Goal: Check status: Check status

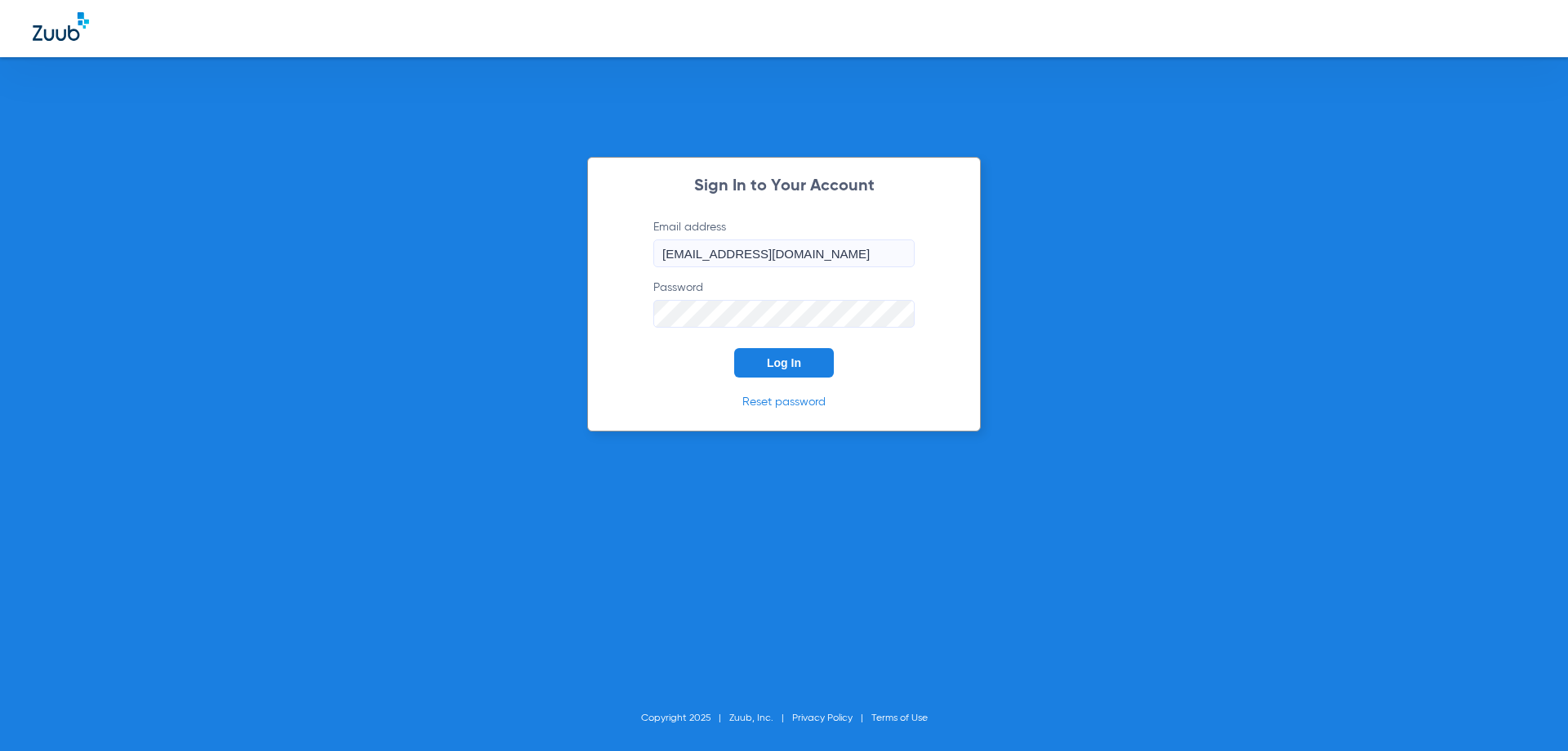
click at [769, 364] on span "Log In" at bounding box center [784, 363] width 34 height 13
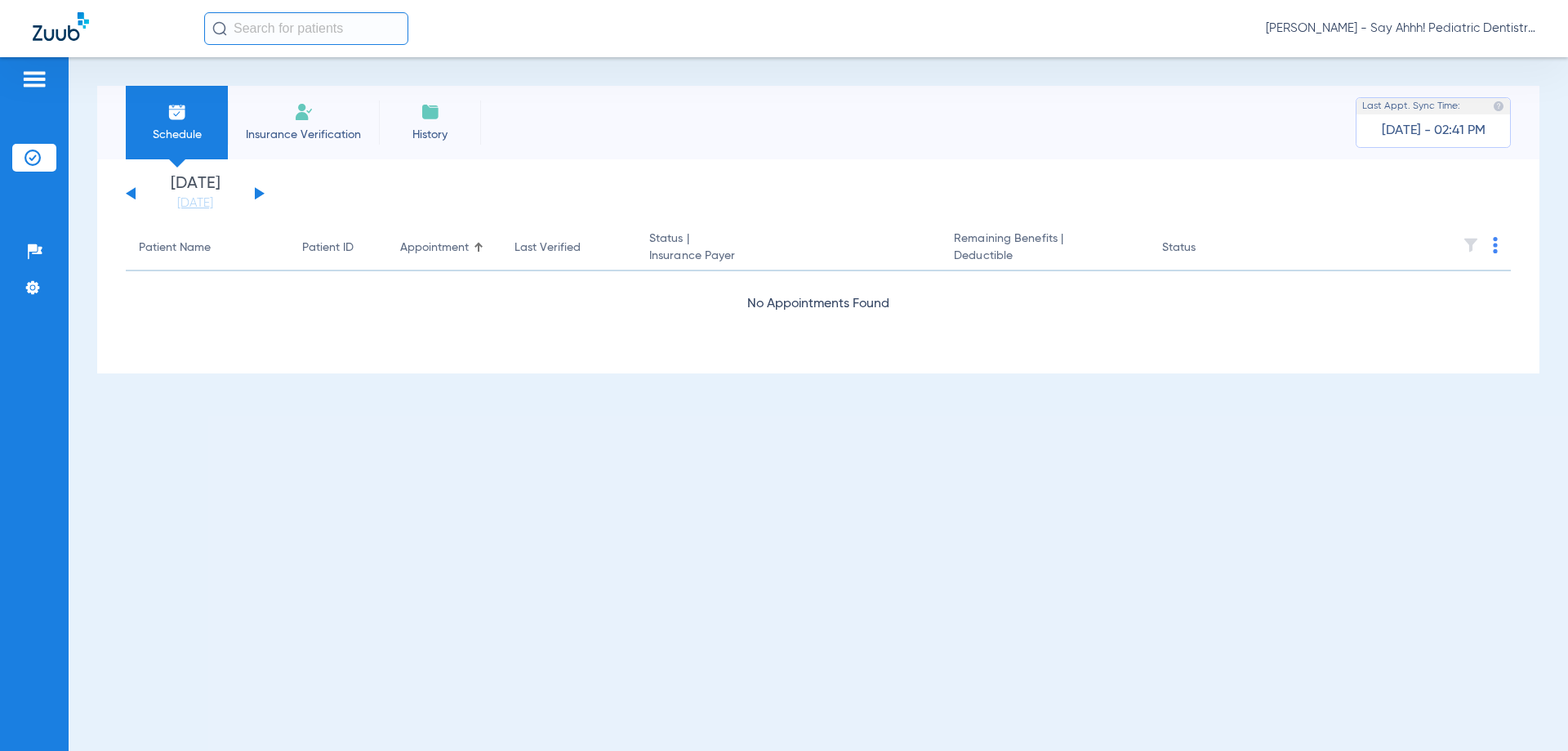
click at [251, 189] on div "[DATE] [DATE] [DATE] [DATE] [DATE] [DATE] [DATE] [DATE] [DATE] [DATE] [DATE] [D…" at bounding box center [195, 193] width 138 height 36
click at [254, 191] on div "[DATE] [DATE] [DATE] [DATE] [DATE] [DATE] [DATE] [DATE] [DATE] [DATE] [DATE] [D…" at bounding box center [195, 193] width 138 height 36
click at [256, 189] on button at bounding box center [260, 192] width 9 height 12
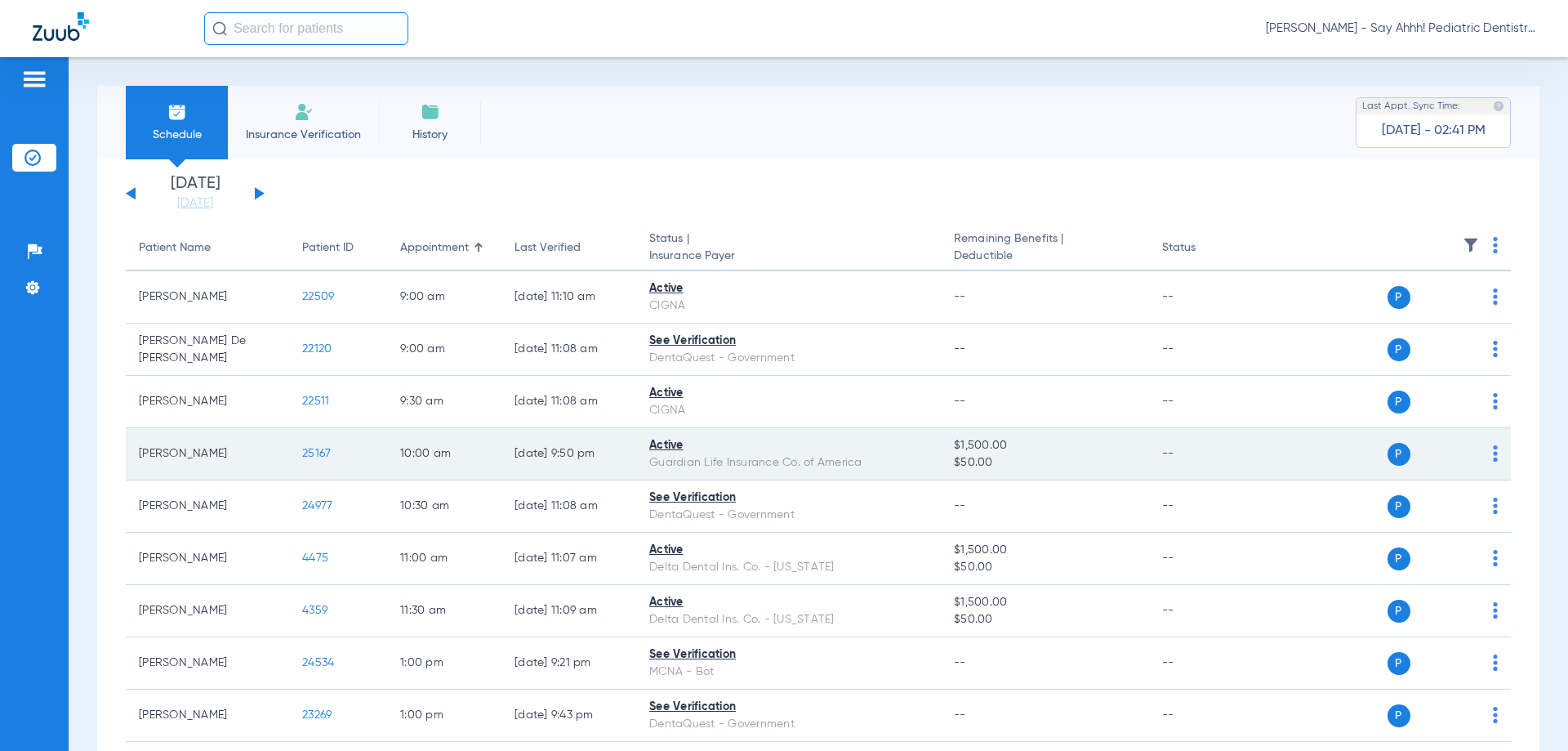
click at [323, 451] on span "25167" at bounding box center [317, 453] width 28 height 11
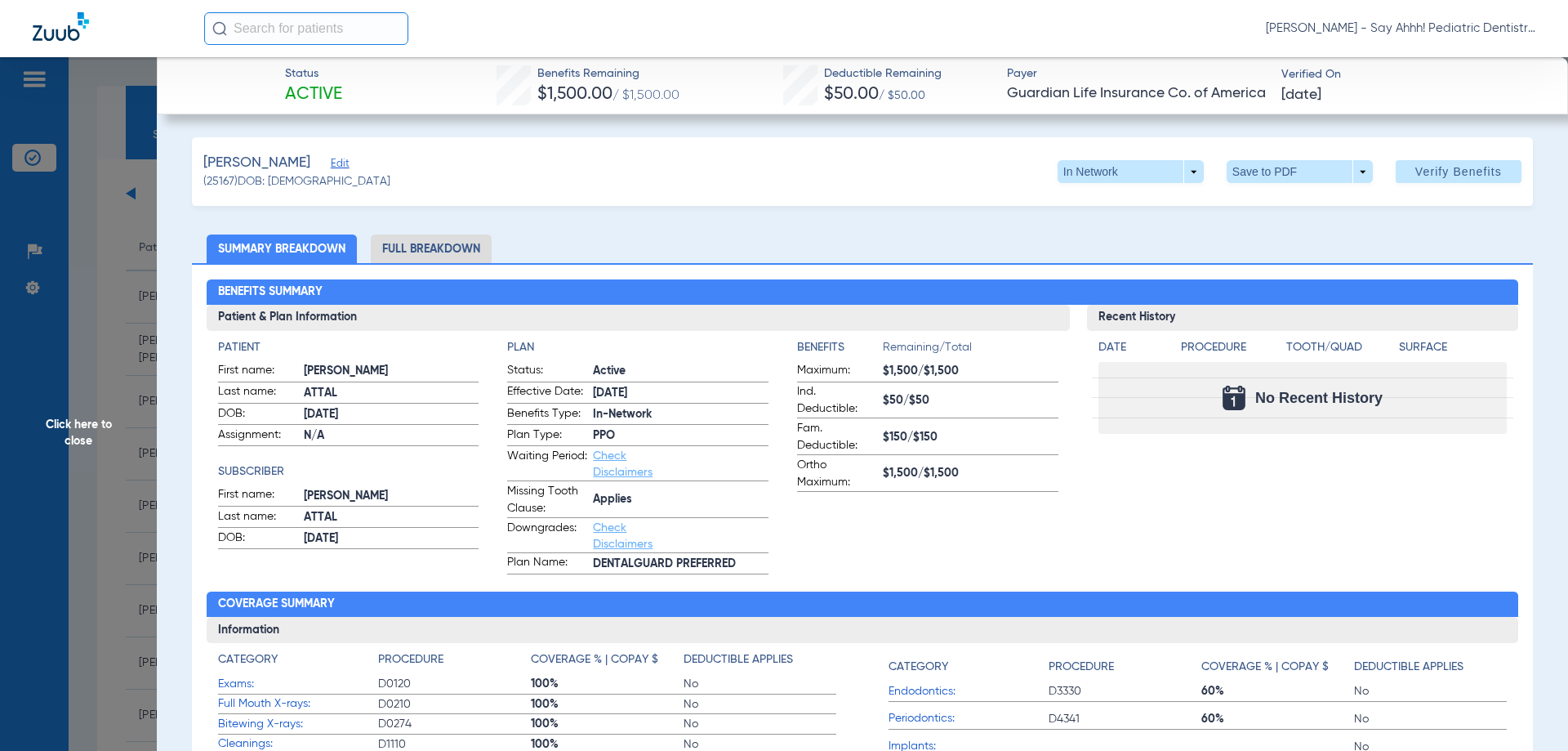
click at [447, 255] on li "Full Breakdown" at bounding box center [431, 248] width 121 height 28
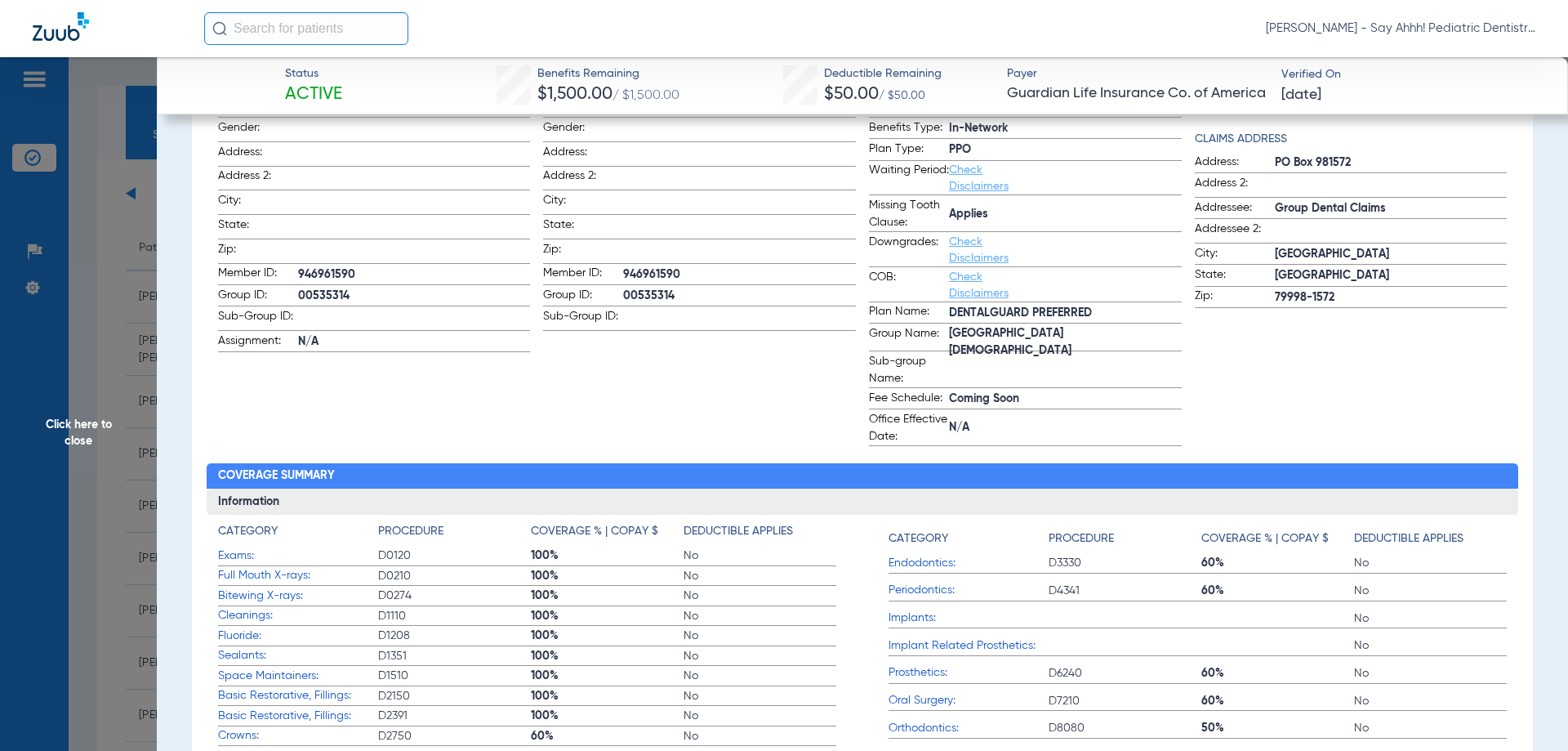
scroll to position [572, 0]
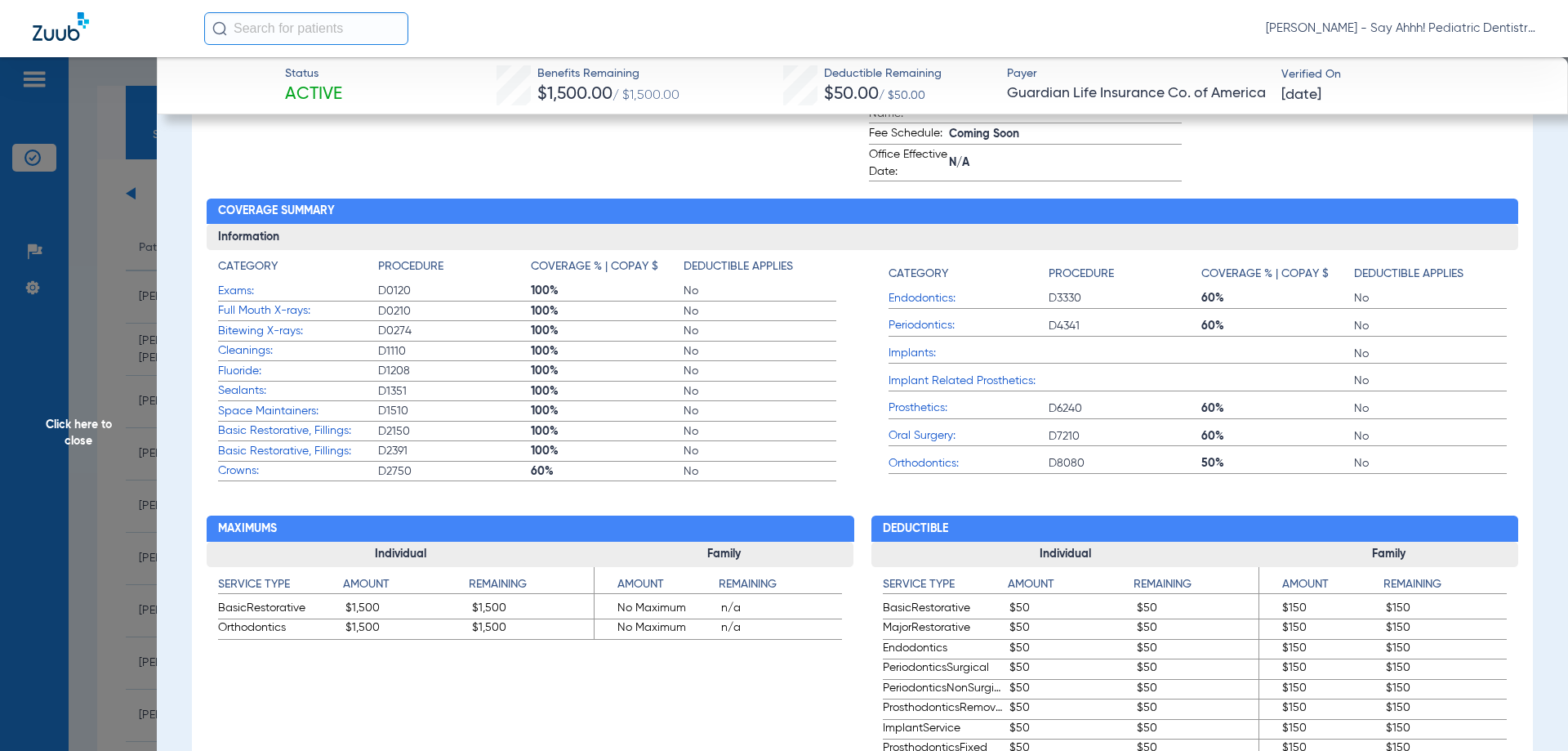
click at [493, 611] on span "$1,500" at bounding box center [533, 609] width 121 height 20
copy span "1,500"
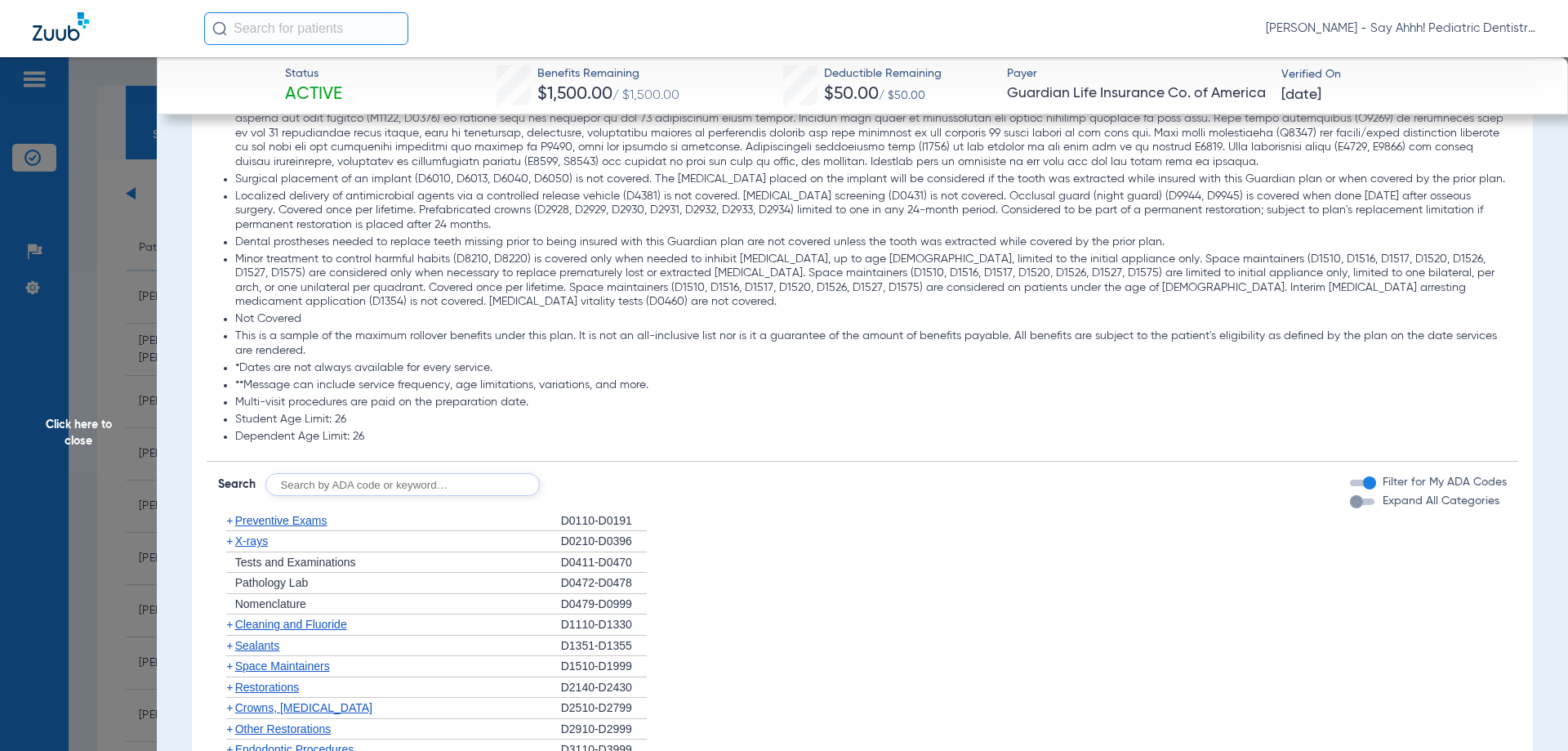
scroll to position [1961, 0]
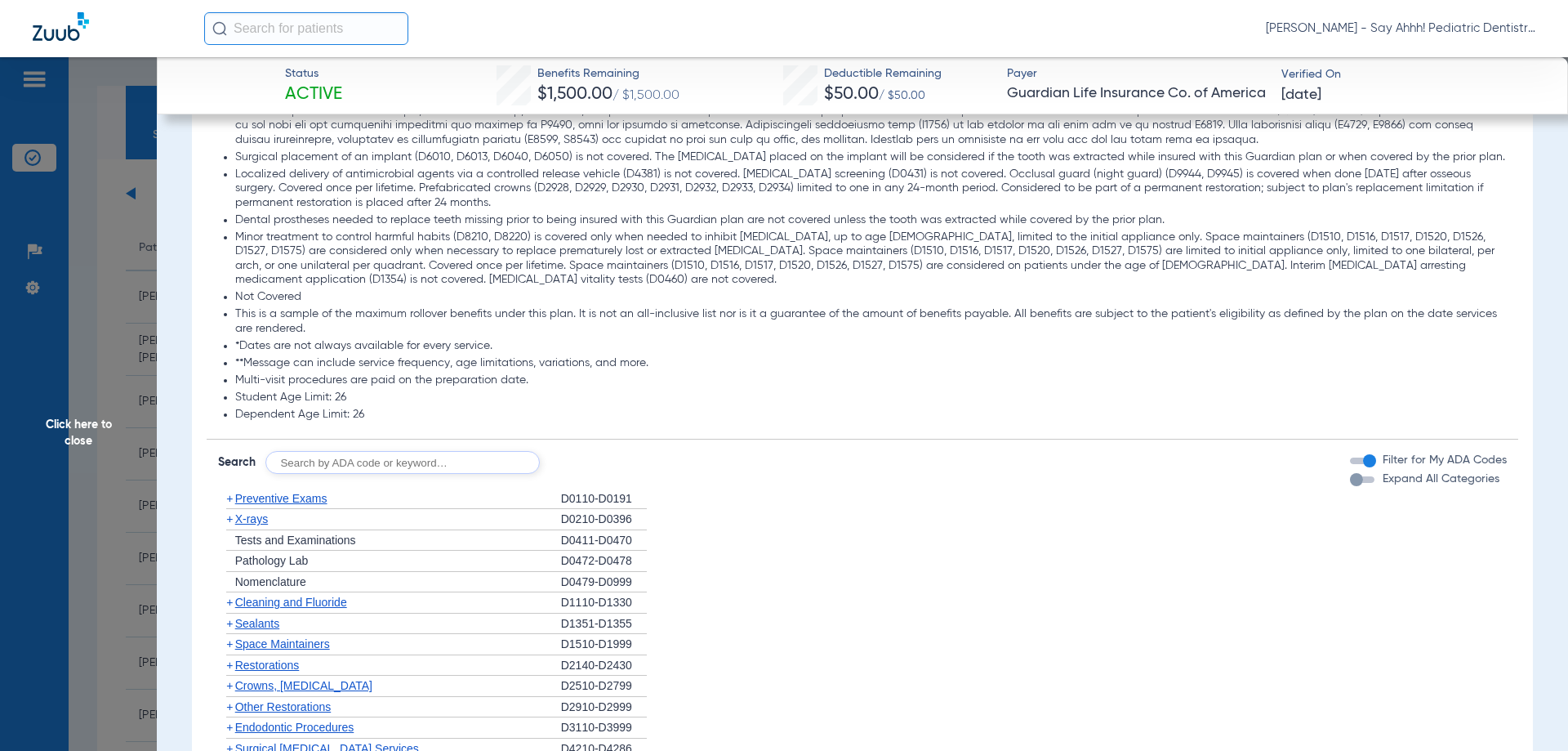
click at [333, 474] on input "text" at bounding box center [402, 463] width 274 height 23
type input "d0120, d0220, d0240, d1120, d1208"
click button "Search" at bounding box center [601, 463] width 64 height 23
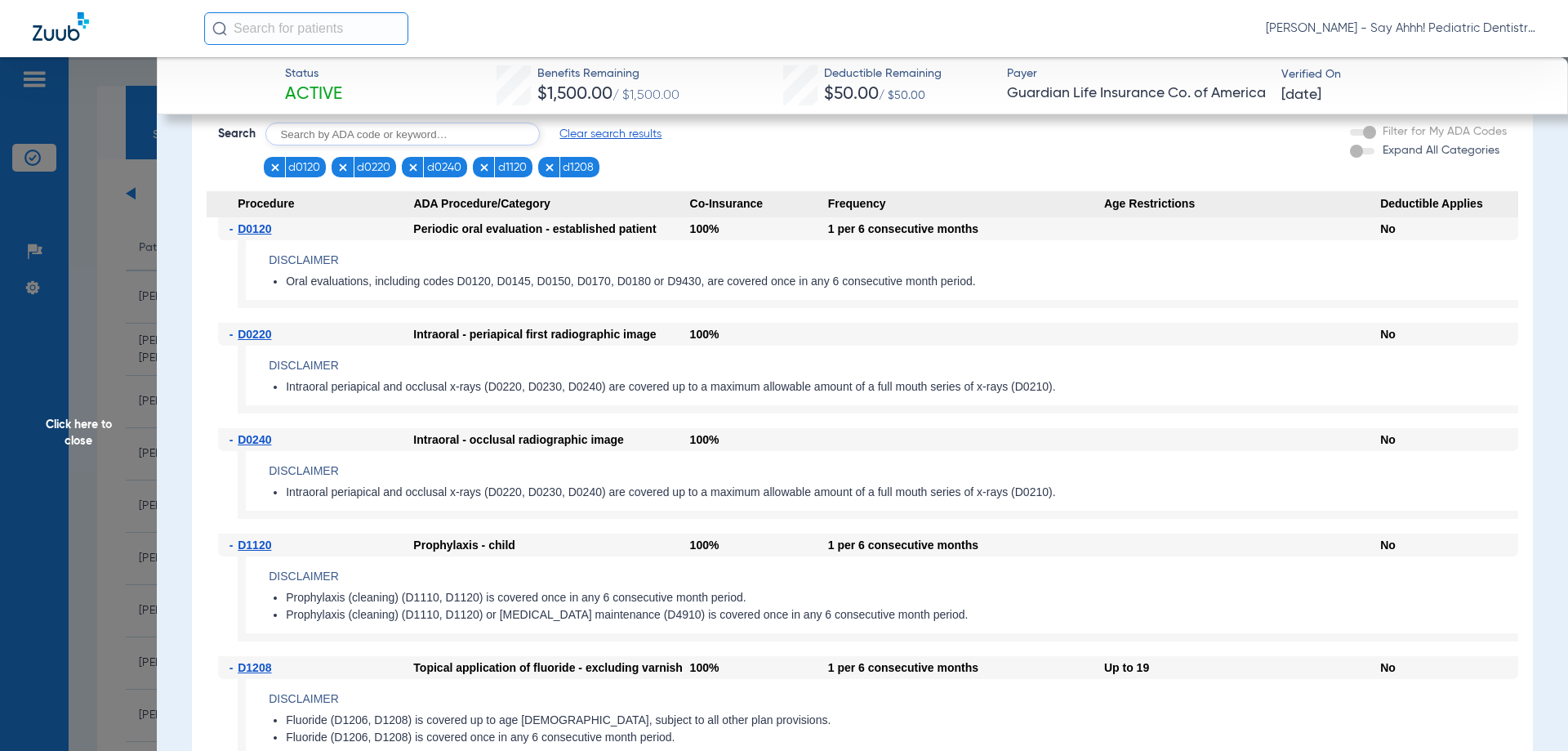
scroll to position [2287, 0]
click at [487, 147] on input "text" at bounding box center [402, 136] width 274 height 23
click at [576, 144] on span "Clear search results" at bounding box center [611, 135] width 102 height 16
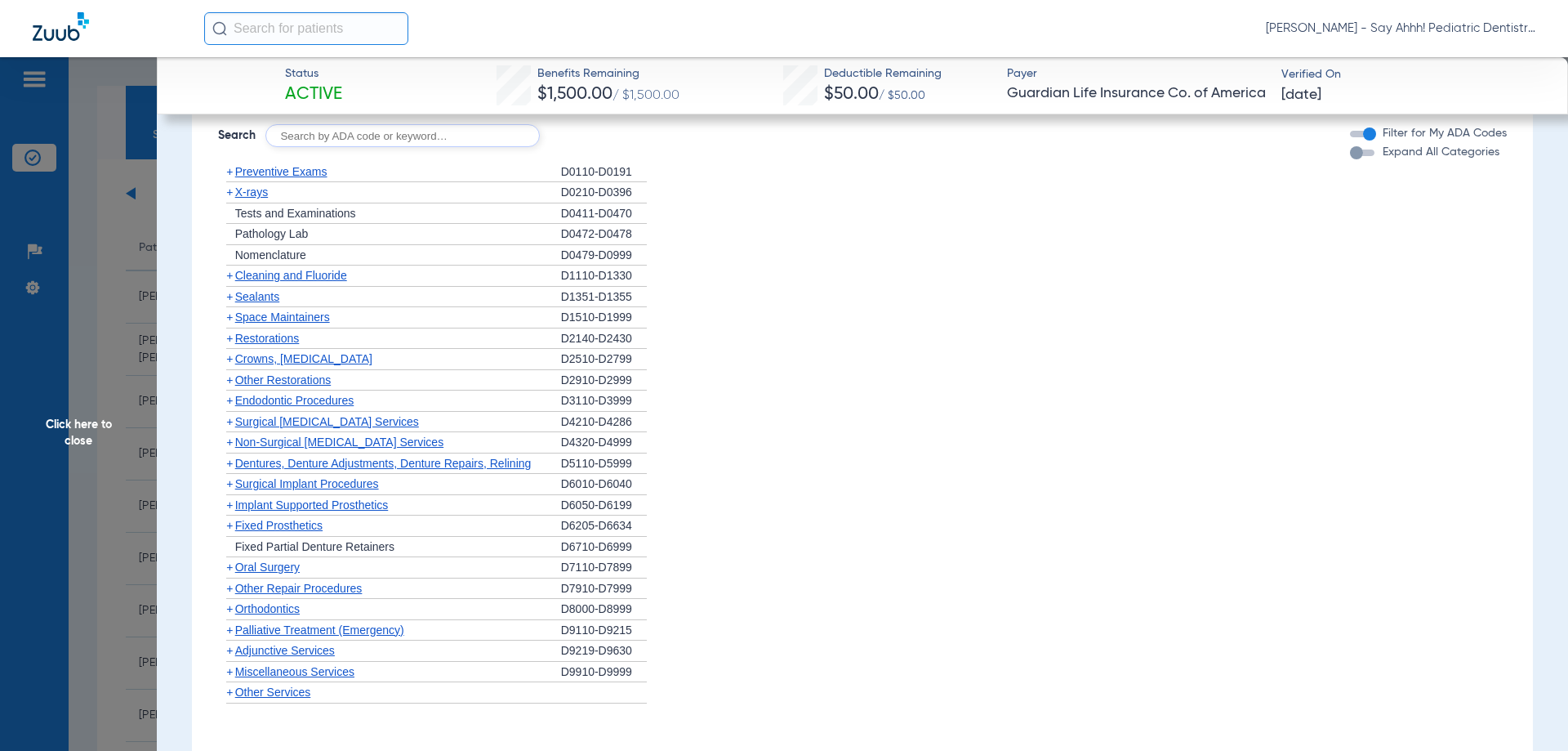
drag, startPoint x: 332, startPoint y: 178, endPoint x: 334, endPoint y: 166, distance: 12.2
click at [334, 147] on input "text" at bounding box center [402, 136] width 274 height 23
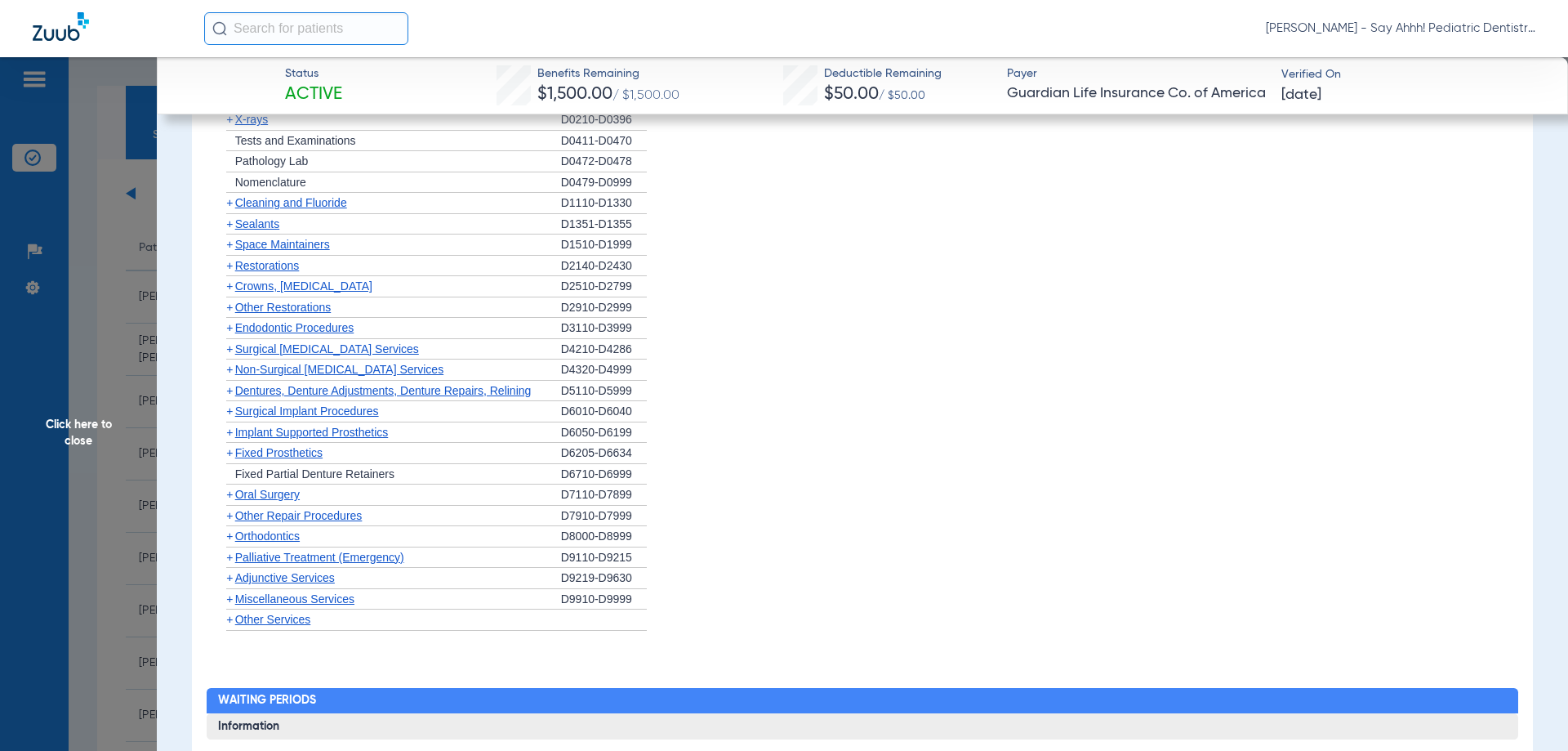
scroll to position [2451, 0]
